Goal: Use online tool/utility: Utilize a website feature to perform a specific function

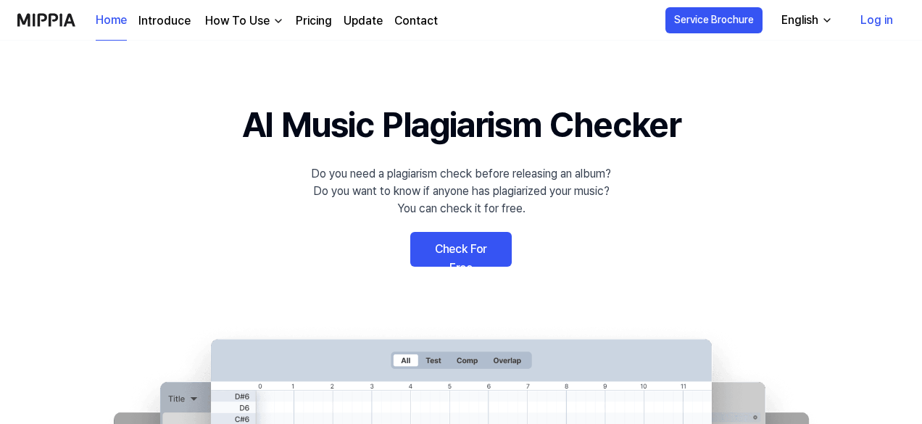
click at [464, 252] on link "Check For Free" at bounding box center [461, 249] width 102 height 35
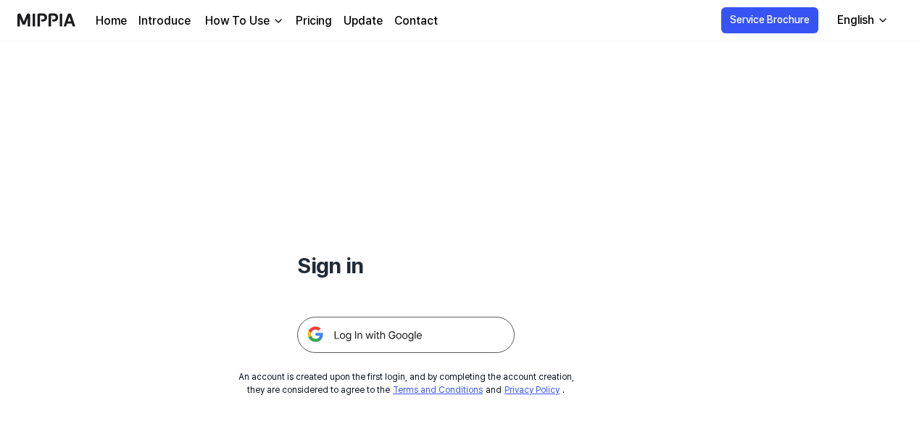
click at [422, 328] on img at bounding box center [406, 335] width 218 height 36
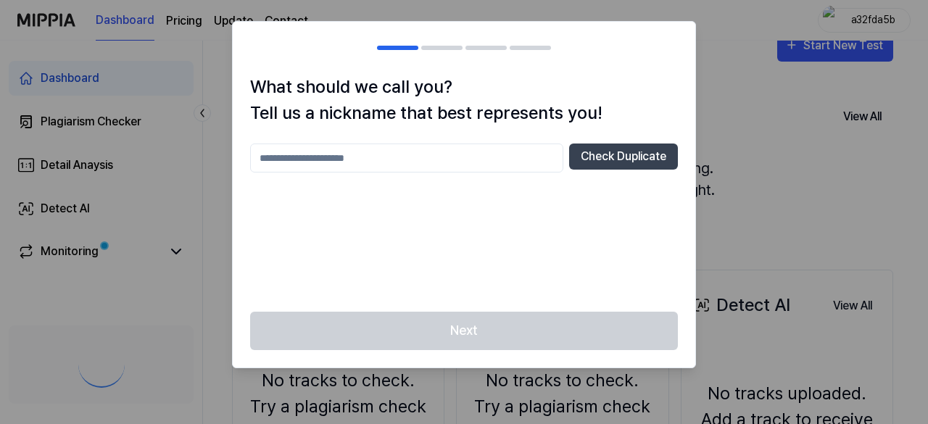
scroll to position [28, 0]
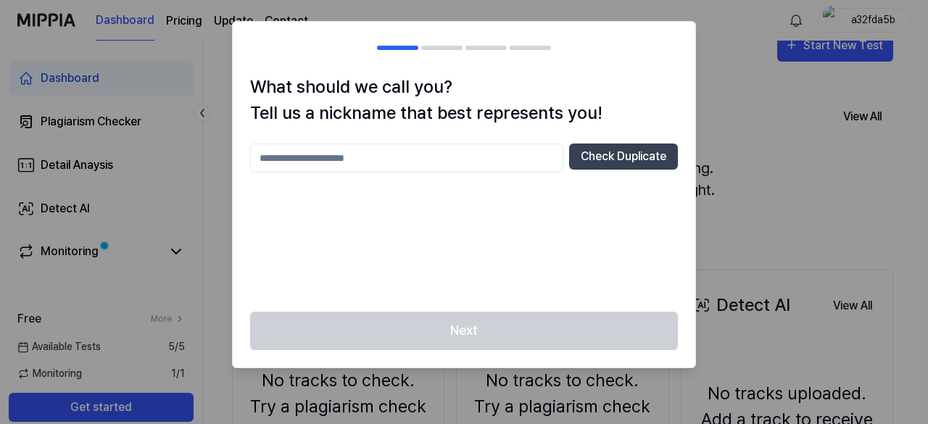
click at [429, 153] on input "text" at bounding box center [406, 158] width 313 height 29
type input "****"
click at [629, 159] on button "Check Duplicate" at bounding box center [623, 157] width 109 height 26
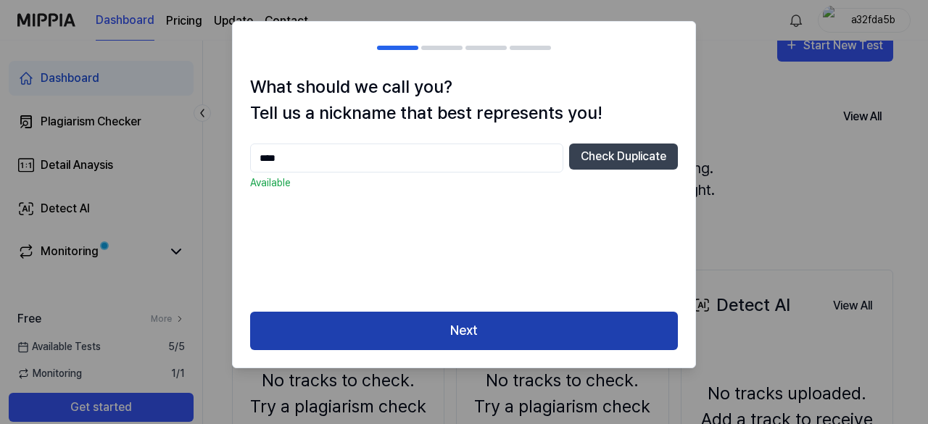
click at [512, 332] on button "Next" at bounding box center [464, 331] width 428 height 38
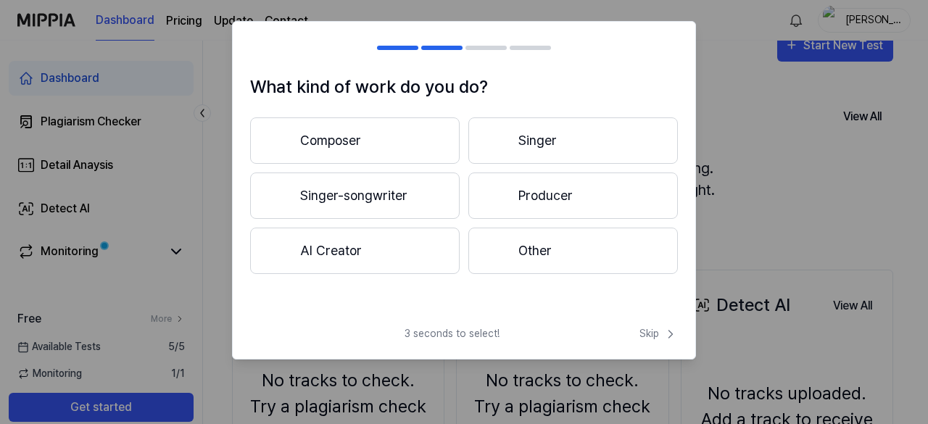
click at [567, 252] on button "Other" at bounding box center [573, 251] width 210 height 46
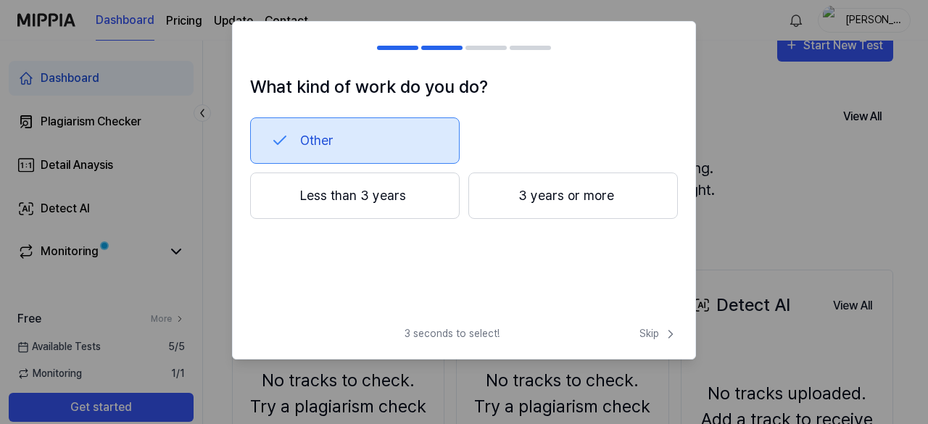
click at [654, 321] on div "What kind of work do you do? Other Less than 3 years 3 years or more 3 seconds …" at bounding box center [464, 190] width 464 height 339
click at [653, 325] on div "What kind of work do you do? Other Less than 3 years 3 years or more 3 seconds …" at bounding box center [464, 190] width 464 height 339
click at [648, 333] on span "Skip" at bounding box center [658, 333] width 38 height 15
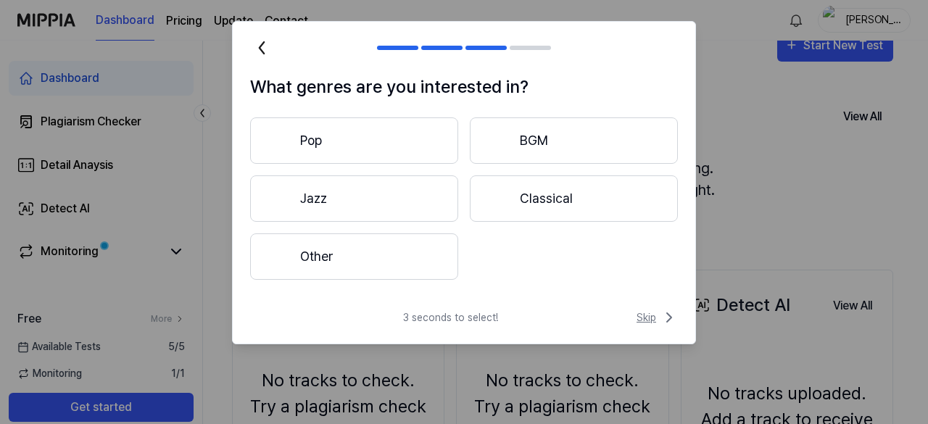
click at [648, 318] on span "Skip" at bounding box center [657, 317] width 41 height 17
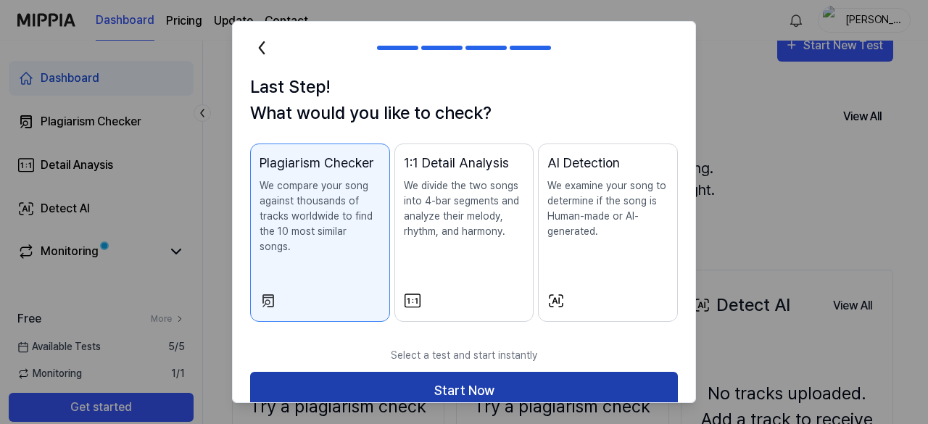
click at [521, 373] on button "Start Now" at bounding box center [464, 391] width 428 height 38
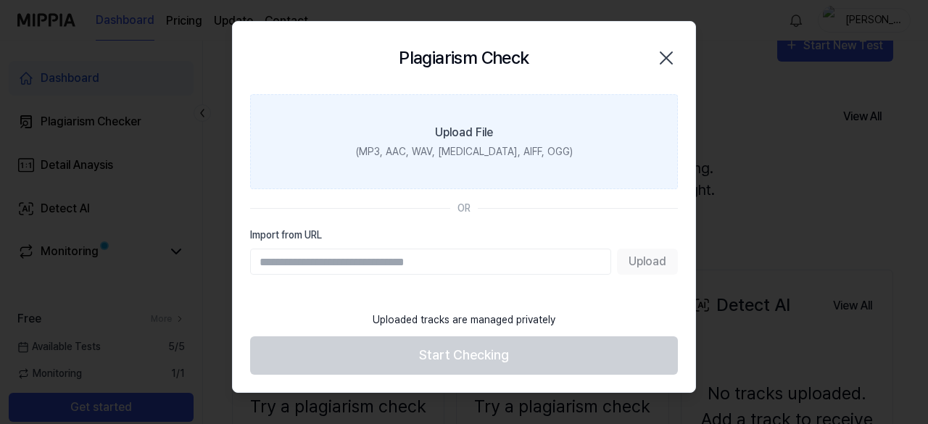
click at [486, 125] on div "Upload File" at bounding box center [464, 132] width 58 height 17
click at [0, 0] on input "Upload File (MP3, AAC, WAV, [MEDICAL_DATA], AIFF, OGG)" at bounding box center [0, 0] width 0 height 0
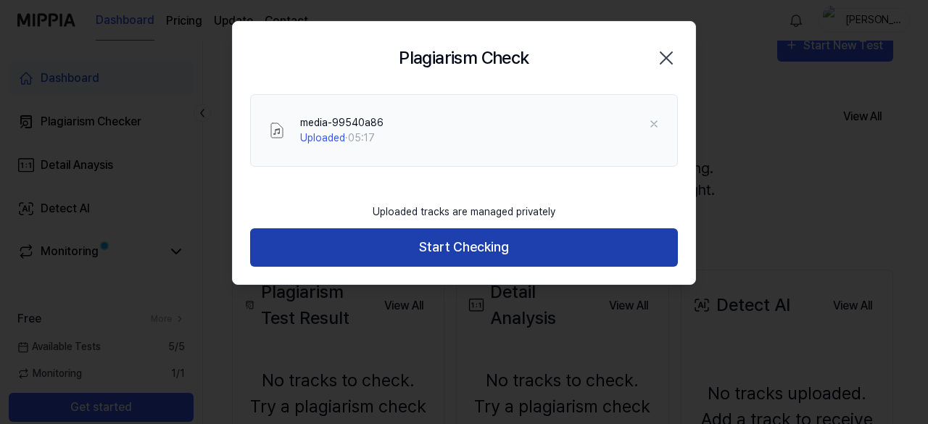
click at [545, 249] on button "Start Checking" at bounding box center [464, 247] width 428 height 38
